Goal: Find specific page/section: Find specific page/section

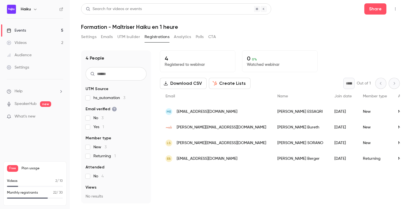
click at [90, 36] on button "Settings" at bounding box center [88, 36] width 15 height 9
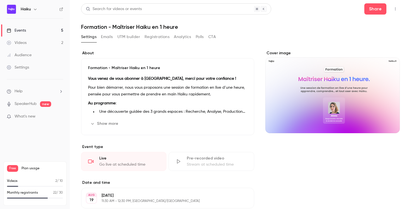
click at [25, 30] on div "Events" at bounding box center [16, 31] width 19 height 6
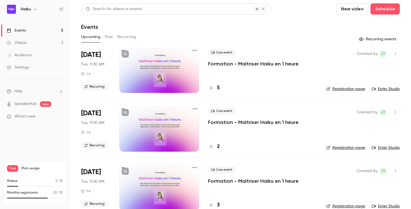
click at [378, 88] on link "Enter Studio" at bounding box center [386, 89] width 28 height 6
click at [218, 88] on h4 "5" at bounding box center [218, 88] width 3 height 8
